Goal: Navigation & Orientation: Find specific page/section

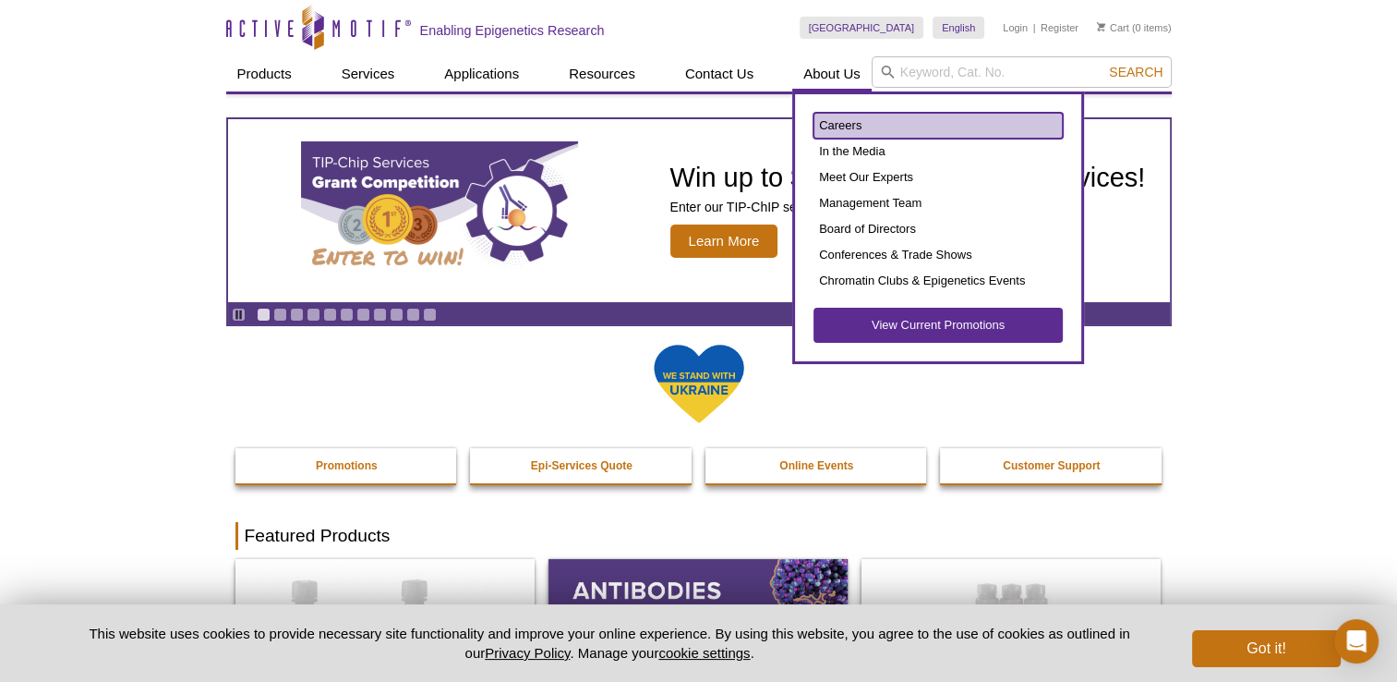
click at [850, 127] on link "Careers" at bounding box center [938, 126] width 249 height 26
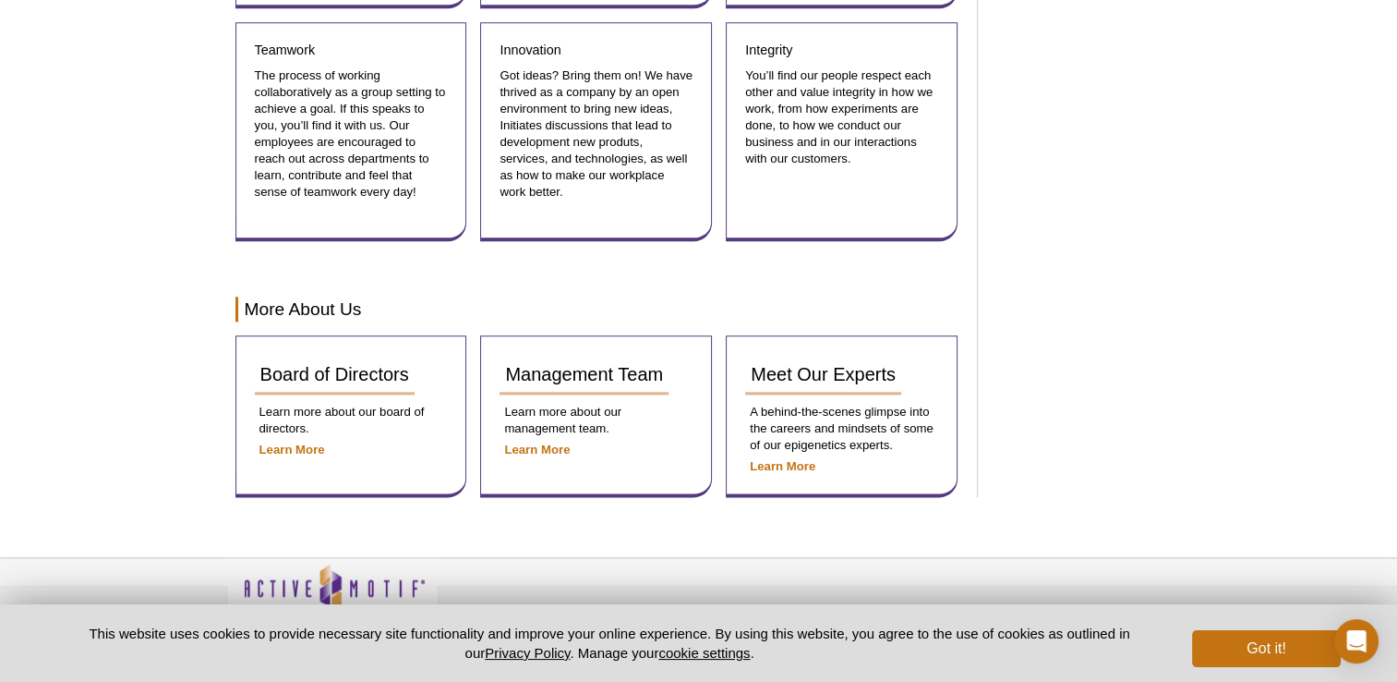
scroll to position [2232, 0]
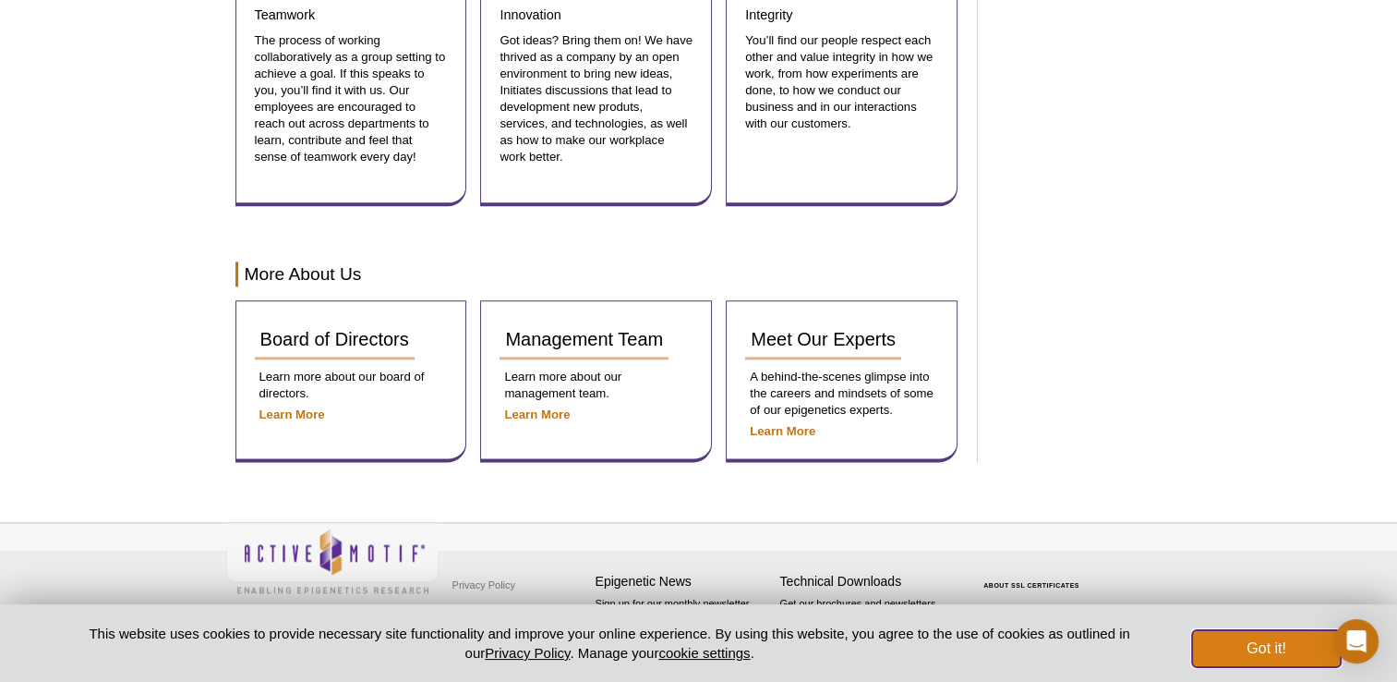
click at [1252, 646] on button "Got it!" at bounding box center [1266, 648] width 148 height 37
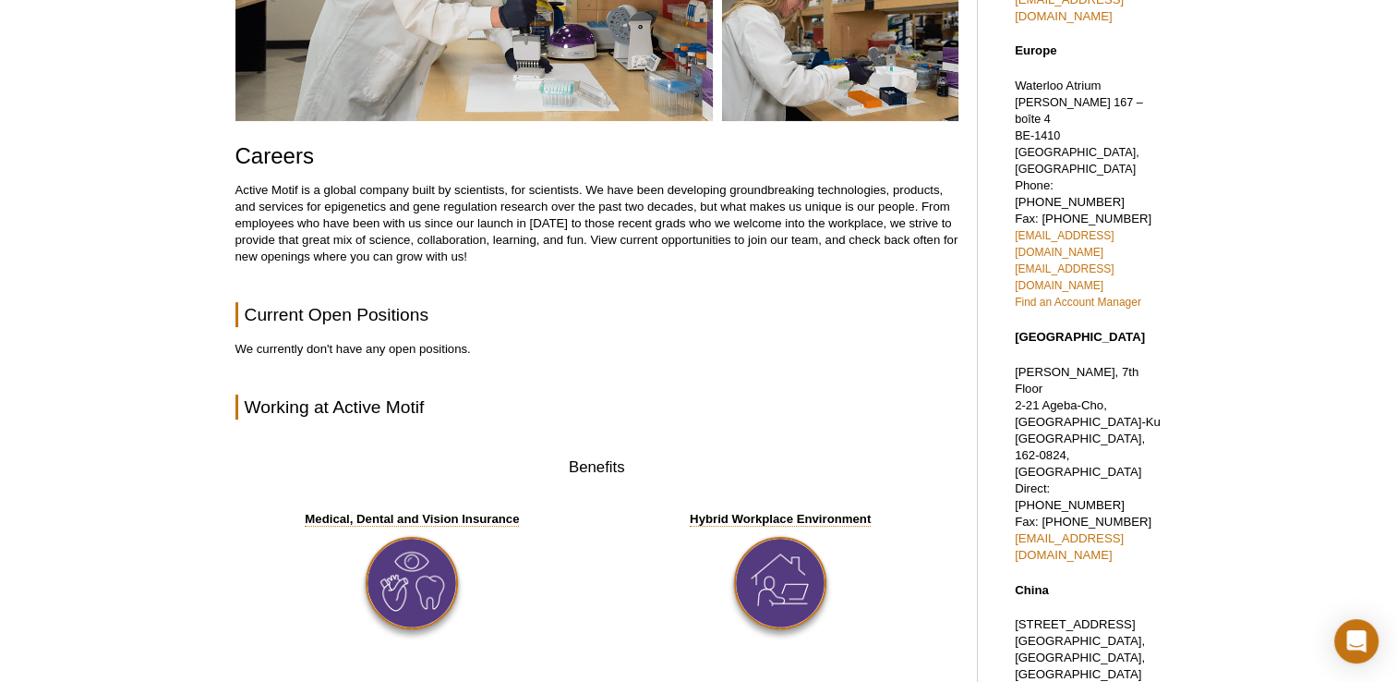
scroll to position [323, 0]
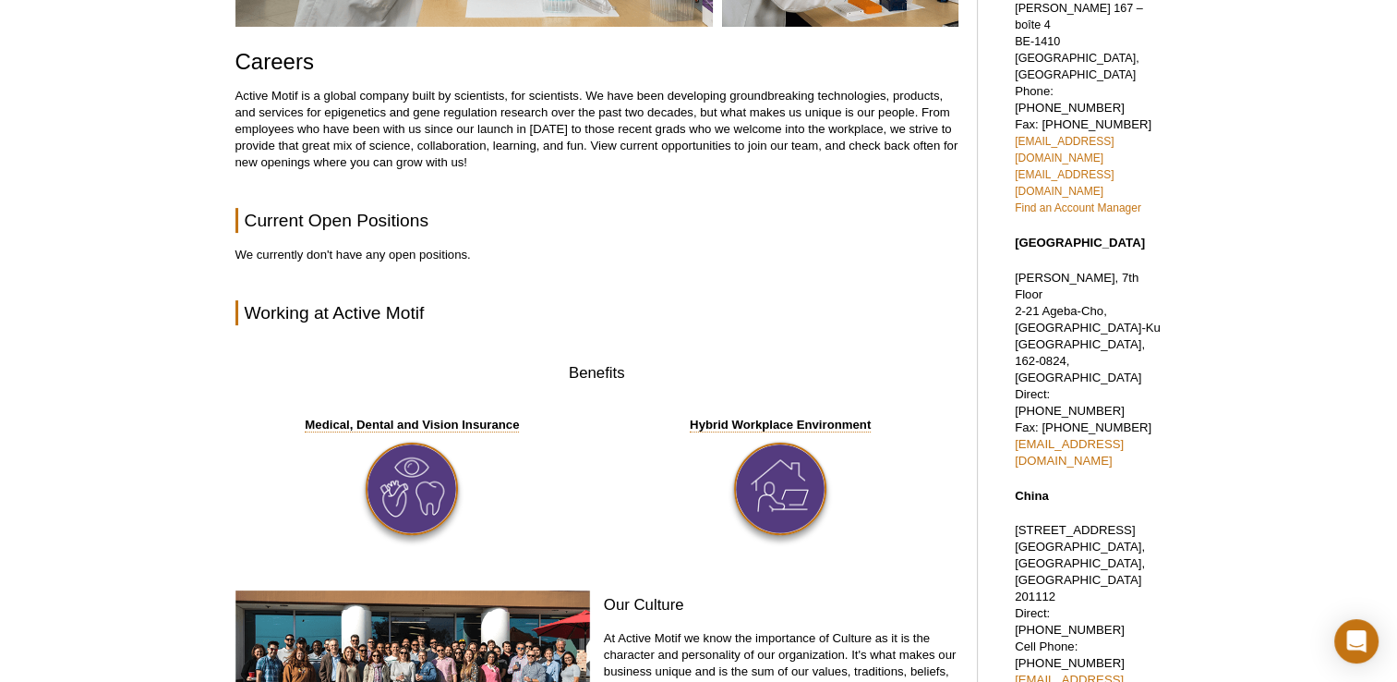
scroll to position [0, 0]
